Goal: Task Accomplishment & Management: Manage account settings

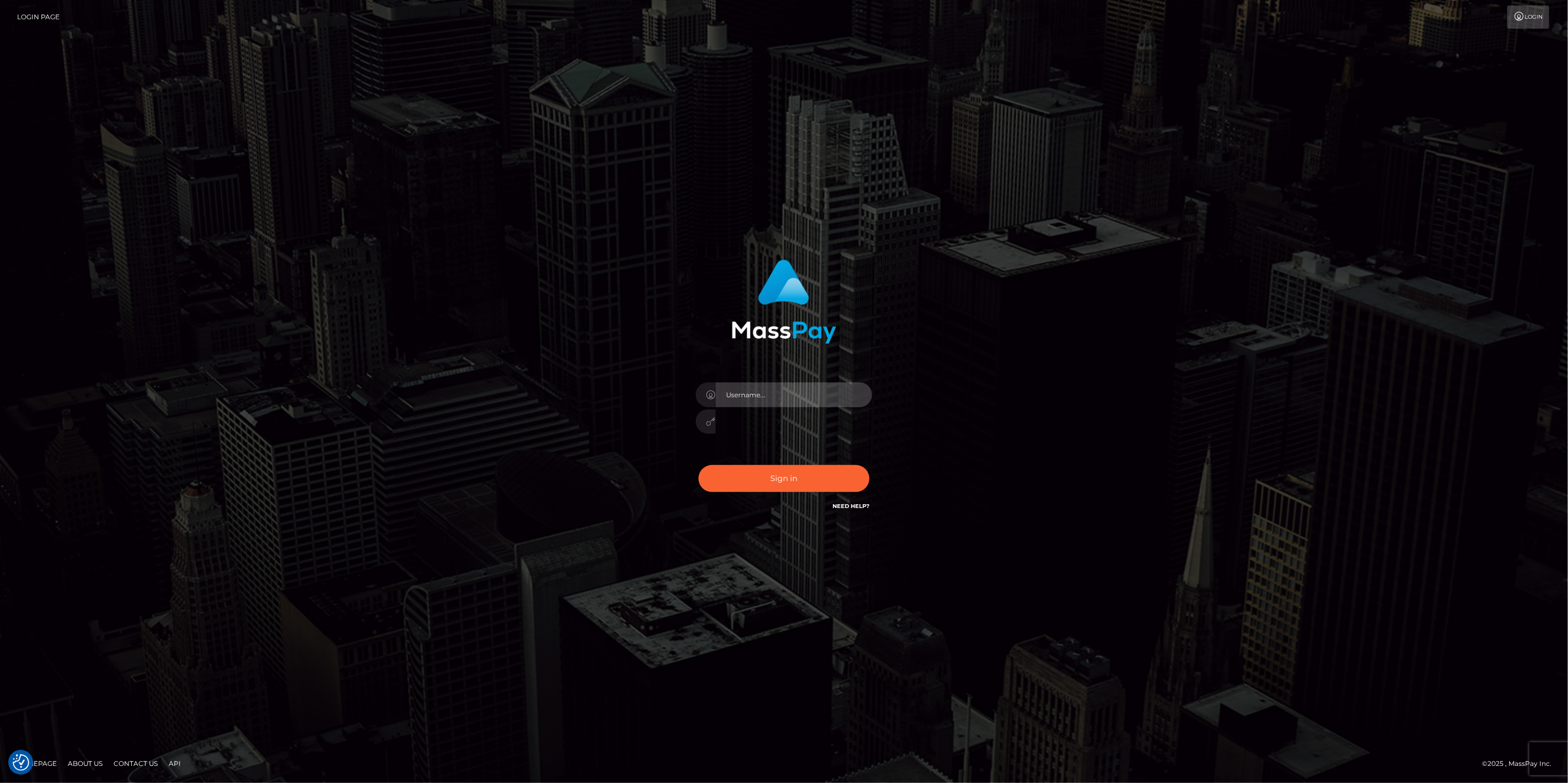
click at [866, 394] on input "text" at bounding box center [794, 395] width 156 height 25
type input "dfallu2"
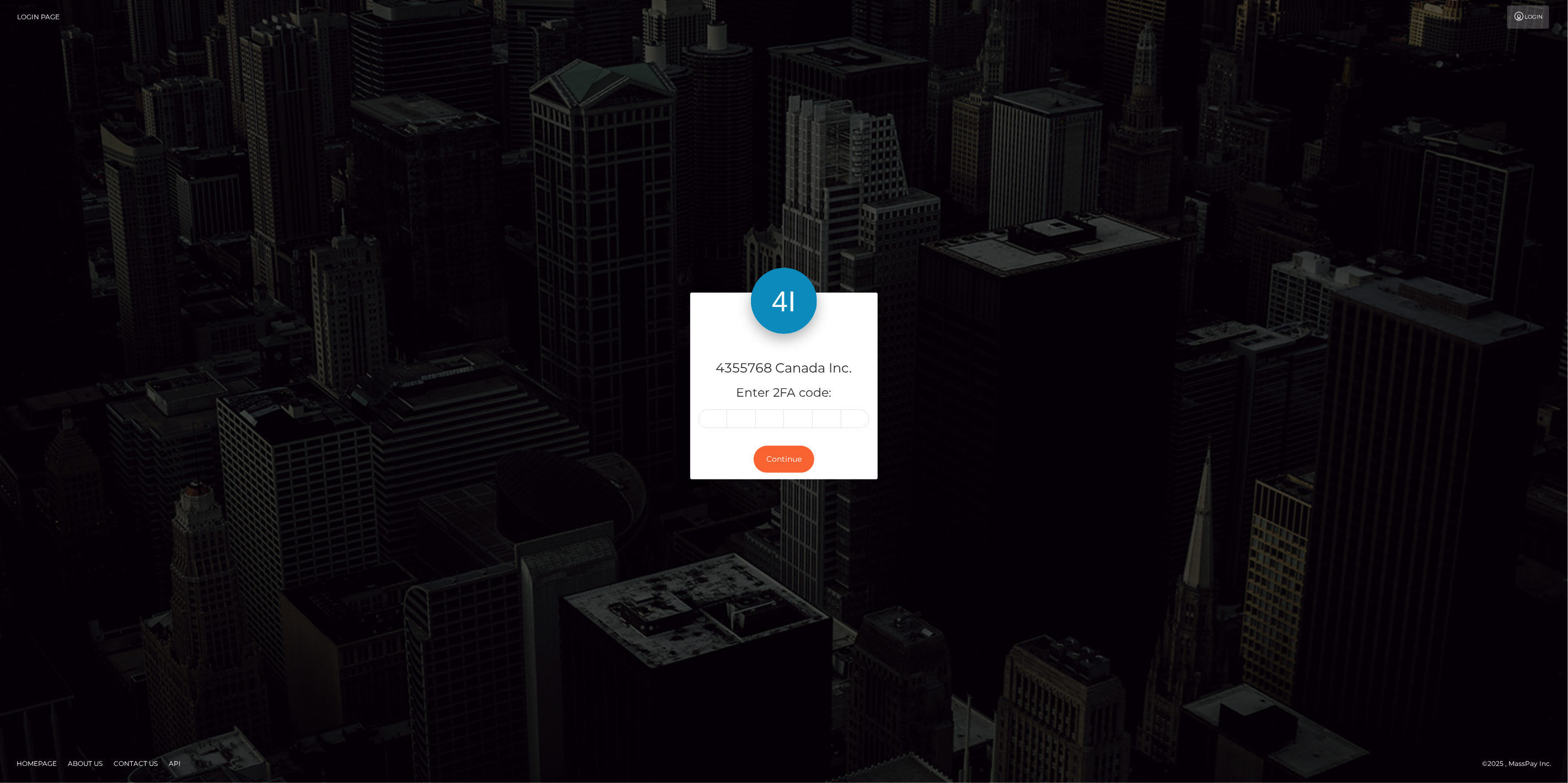
click at [707, 433] on div "4355768 Canada Inc. Enter 2FA code:" at bounding box center [784, 387] width 187 height 106
click at [713, 428] on div "4355768 Canada Inc. Enter 2FA code:" at bounding box center [784, 387] width 187 height 106
click at [716, 426] on input "text" at bounding box center [713, 419] width 28 height 18
type input "1"
type input "6"
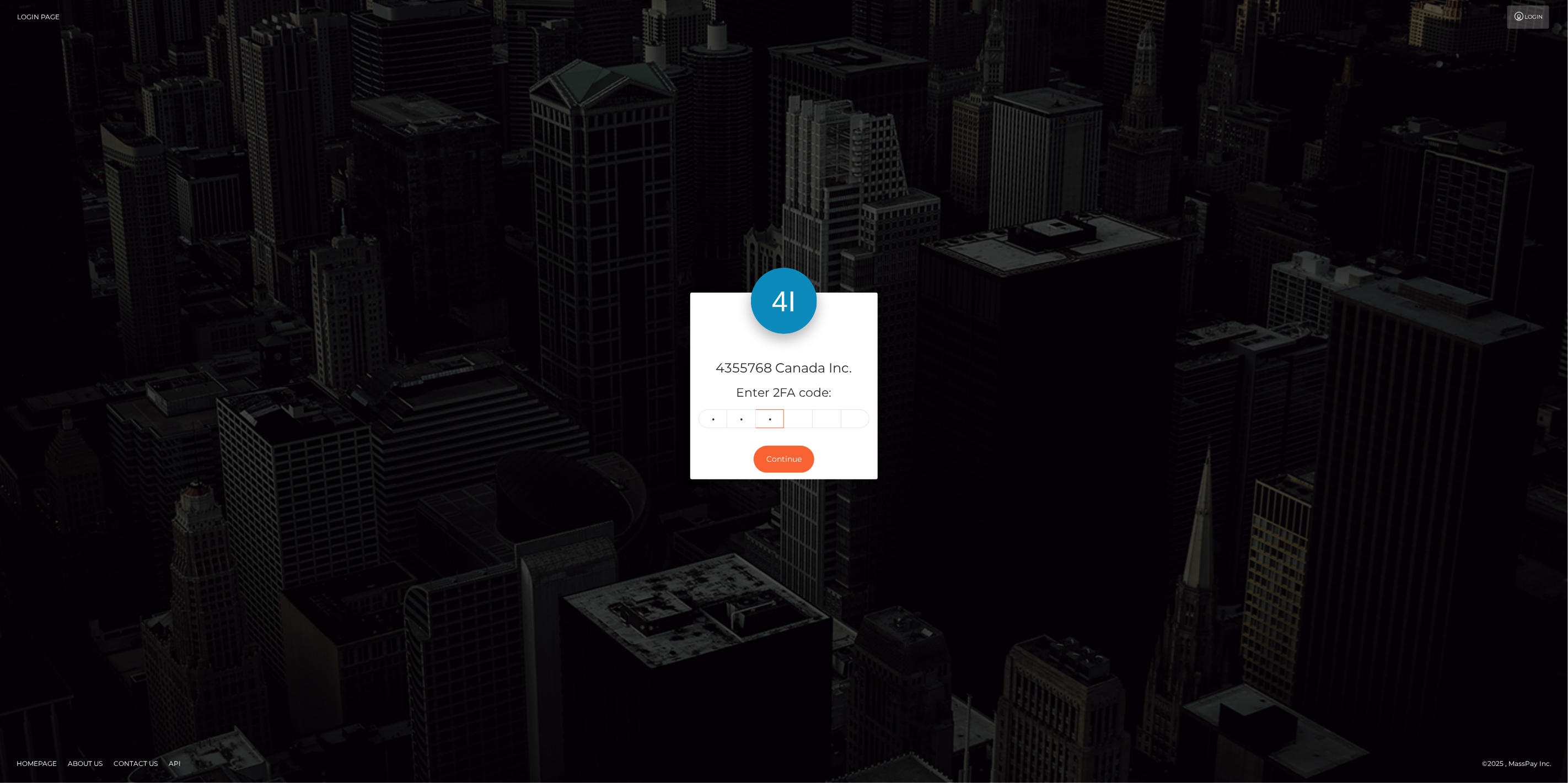
type input "2"
type input "5"
type input "6"
type input "4"
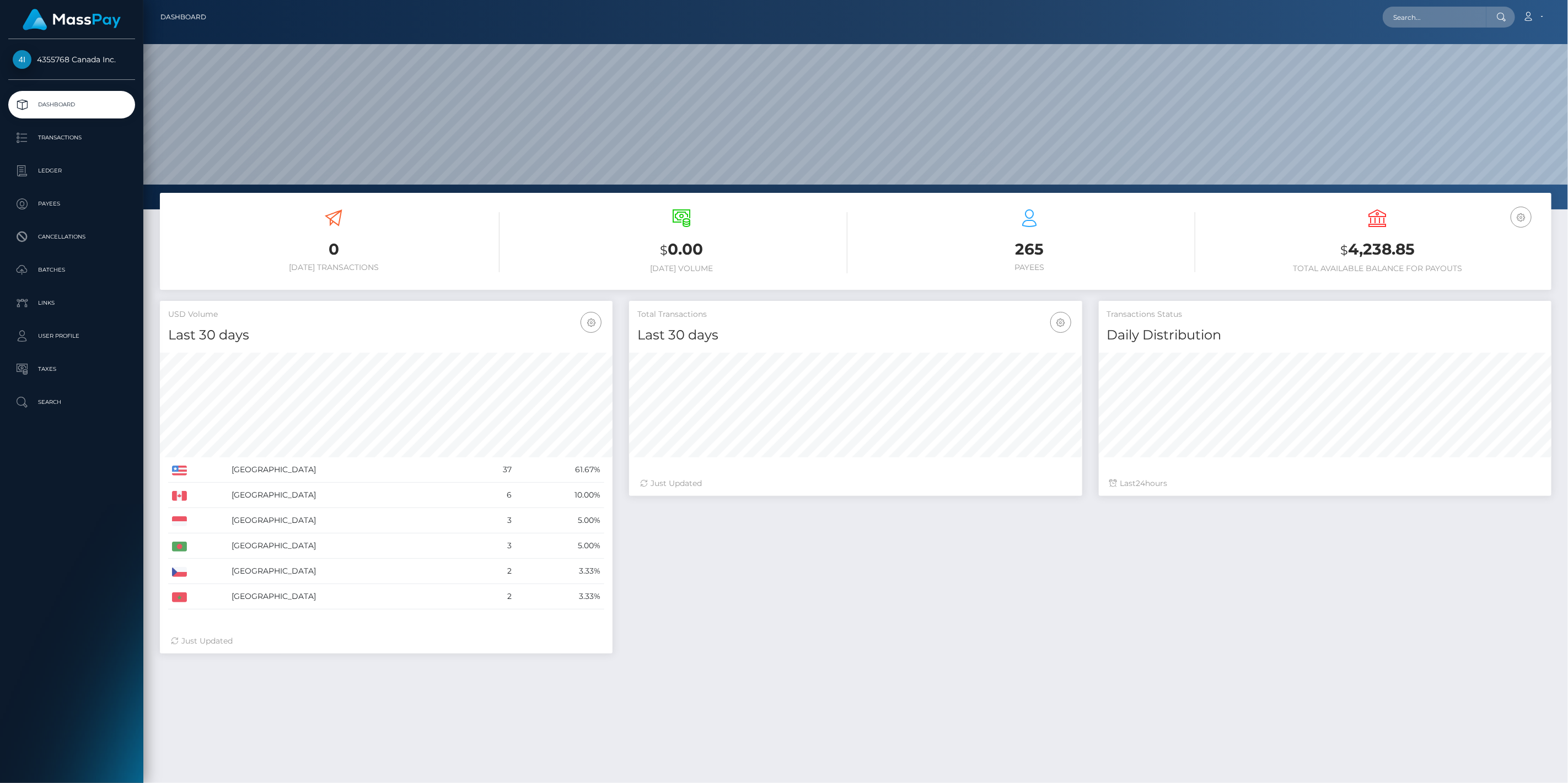
scroll to position [195, 453]
